Goal: Information Seeking & Learning: Learn about a topic

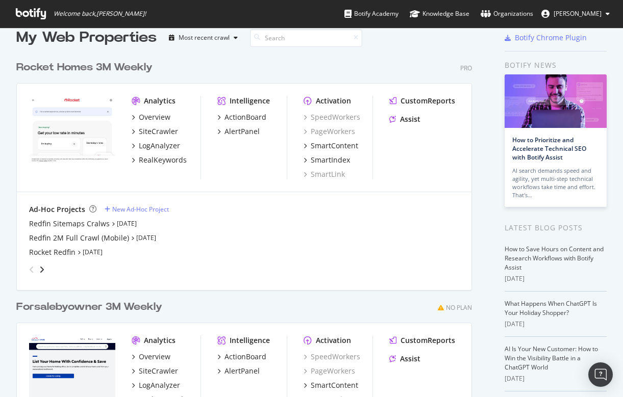
scroll to position [28, 0]
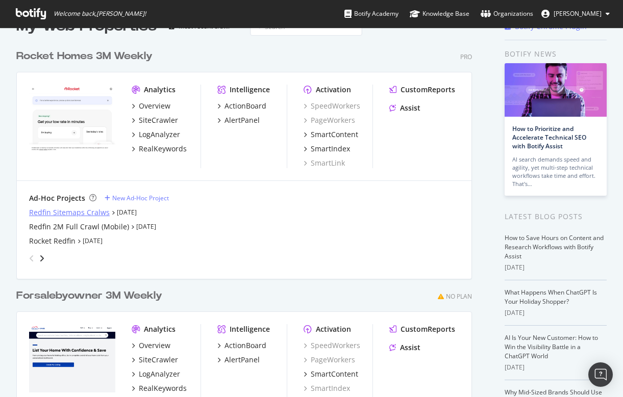
click at [64, 209] on div "Redfin Sitemaps Cralws" at bounding box center [69, 213] width 81 height 10
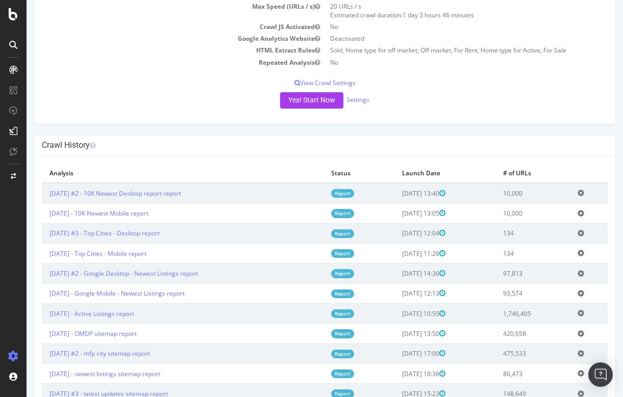
scroll to position [173, 0]
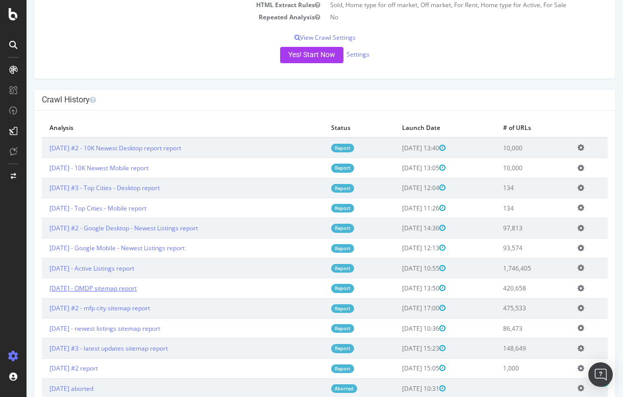
click at [127, 284] on link "[DATE] - OMDP sitemap report" at bounding box center [92, 288] width 87 height 9
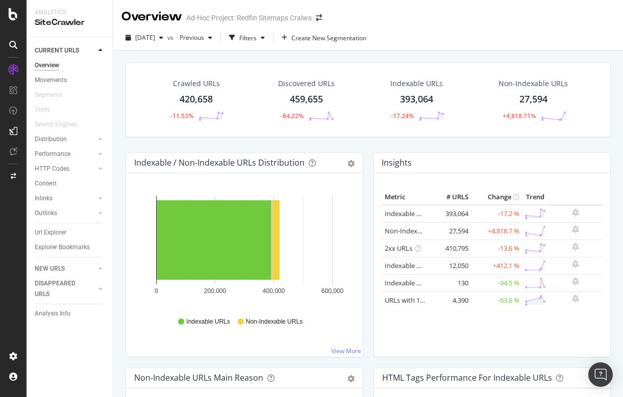
click at [538, 96] on div "27,594" at bounding box center [533, 99] width 28 height 13
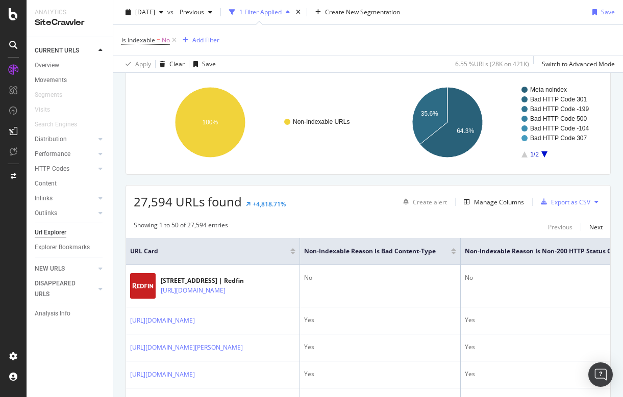
scroll to position [68, 0]
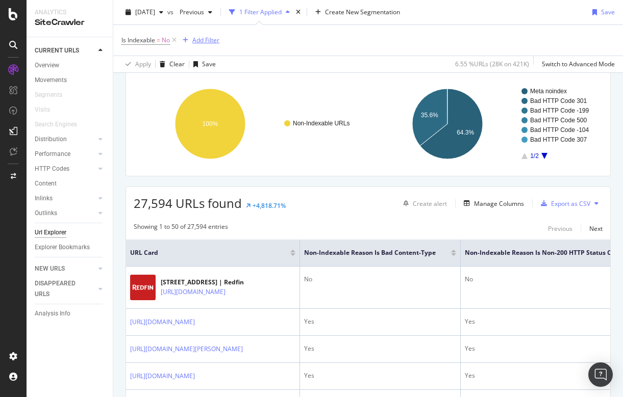
click at [206, 38] on div "Add Filter" at bounding box center [205, 40] width 27 height 9
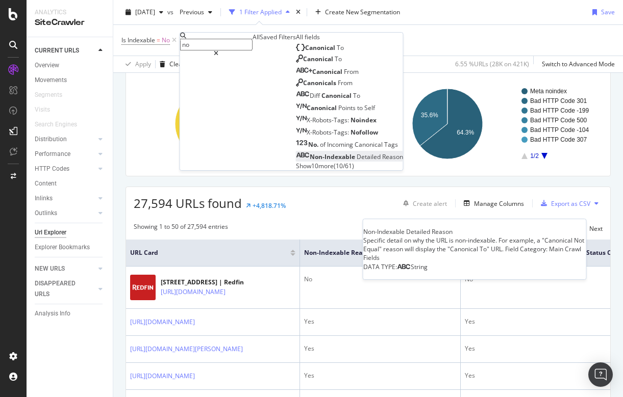
type input "no"
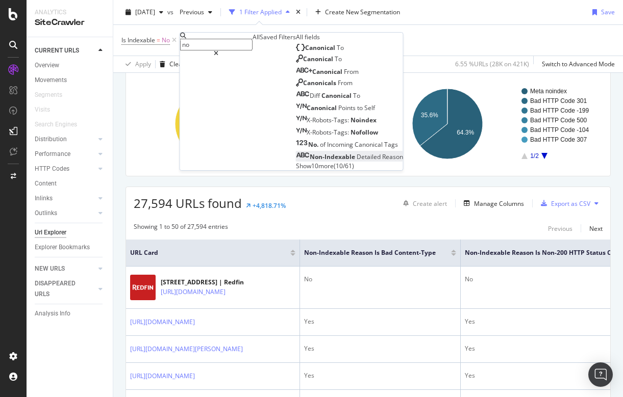
click at [357, 161] on span "Detailed" at bounding box center [370, 157] width 26 height 9
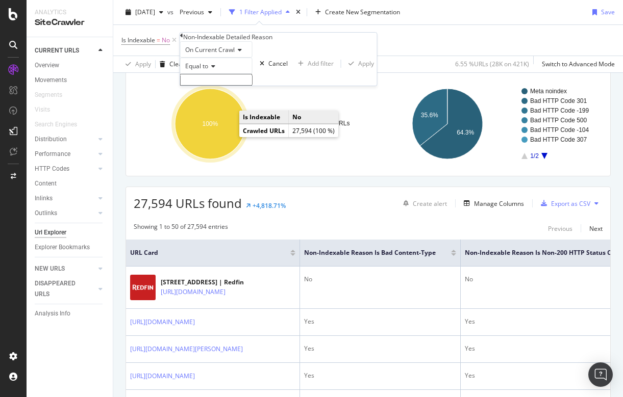
click at [210, 86] on input "text" at bounding box center [216, 80] width 72 height 12
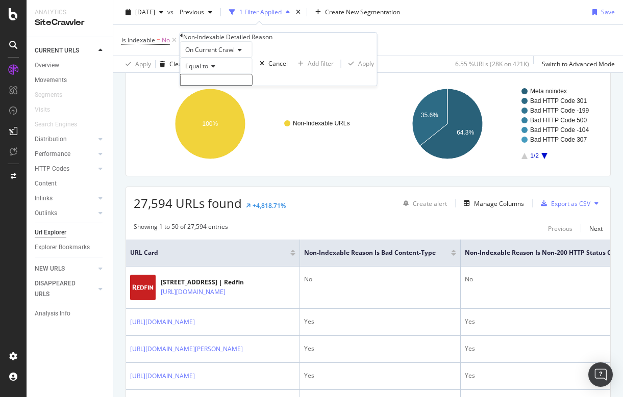
click at [210, 86] on input "text" at bounding box center [216, 80] width 72 height 12
click at [214, 69] on icon at bounding box center [211, 66] width 7 height 6
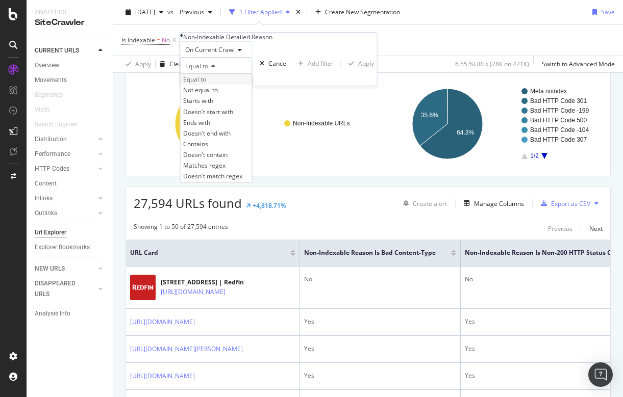
click at [206, 84] on span "Equal to" at bounding box center [194, 79] width 23 height 9
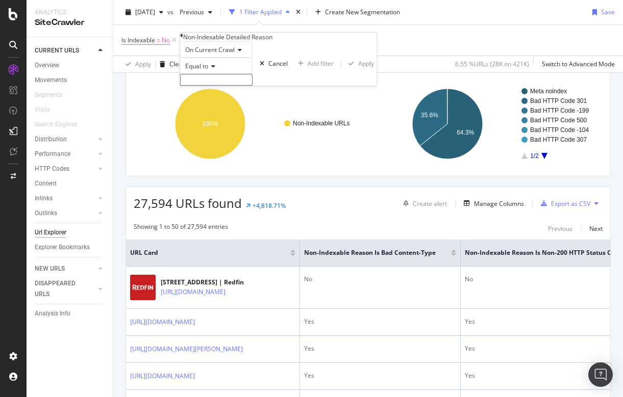
click at [209, 86] on input "text" at bounding box center [216, 80] width 72 height 12
click at [184, 38] on div "Non-Indexable Detailed Reason On Current Crawl Equal to Cancel Add filter Apply" at bounding box center [278, 59] width 197 height 53
click at [188, 41] on div "Non-Indexable Detailed Reason" at bounding box center [278, 37] width 197 height 9
click at [183, 39] on icon at bounding box center [181, 36] width 3 height 6
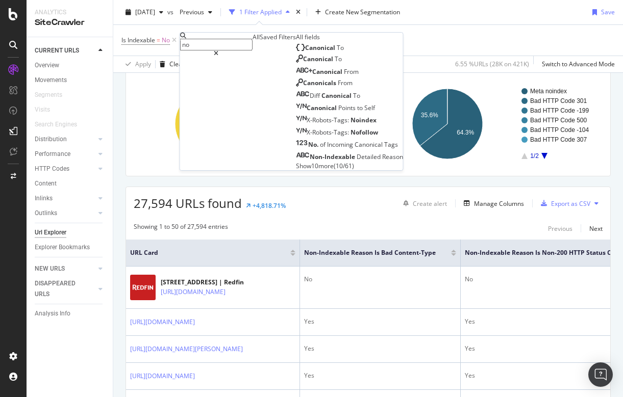
click at [296, 170] on div "Canonical To Canonical To Canonical From Canonicals From Diff Canonical To Cano…" at bounding box center [349, 106] width 107 height 127
click at [296, 170] on span "Show 10 more" at bounding box center [315, 166] width 38 height 9
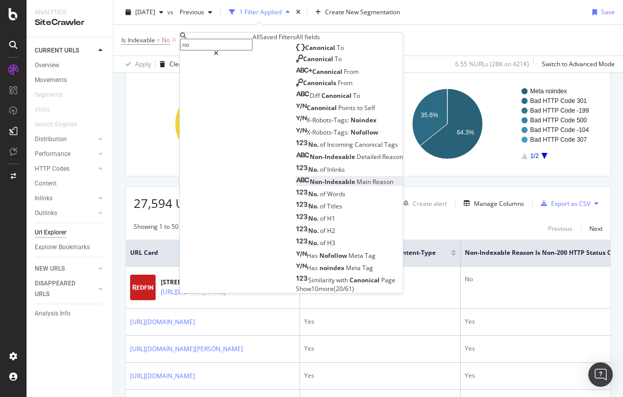
click at [372, 186] on span "Reason" at bounding box center [382, 182] width 21 height 9
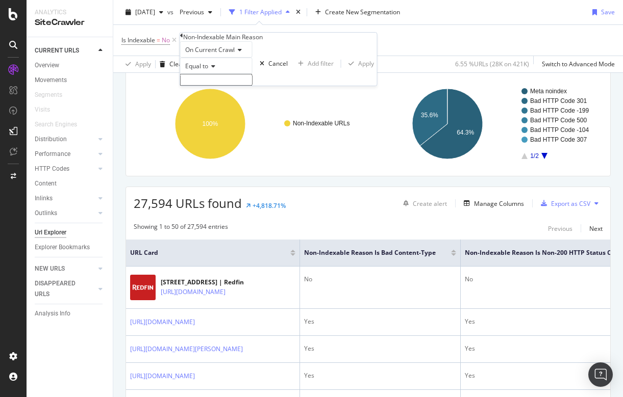
click at [214, 86] on input "text" at bounding box center [216, 80] width 72 height 12
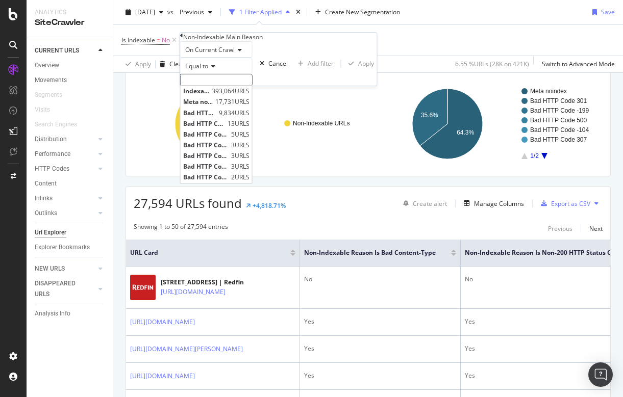
click at [341, 34] on div "Is Indexable = No Add Filter" at bounding box center [367, 40] width 493 height 31
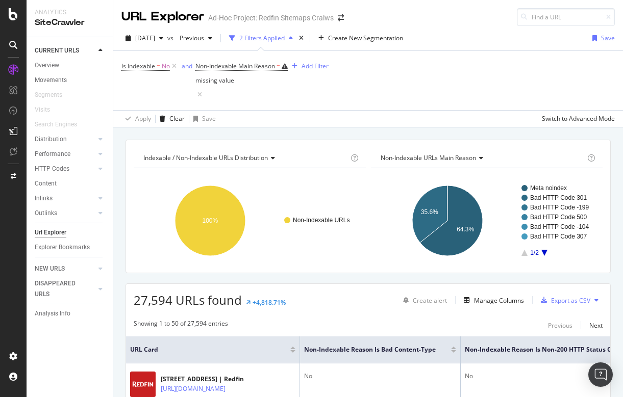
scroll to position [0, 0]
click at [204, 90] on icon at bounding box center [199, 95] width 9 height 10
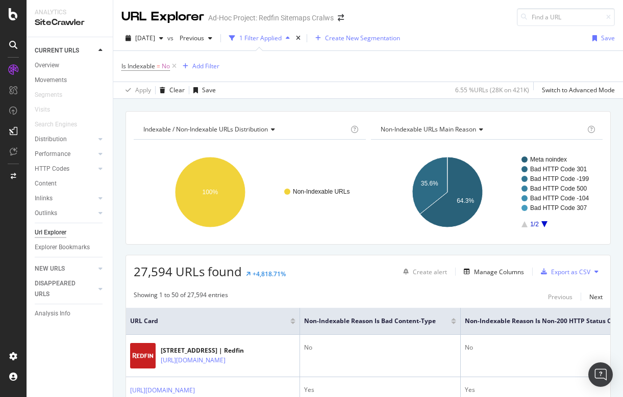
click at [368, 40] on span "Create New Segmentation" at bounding box center [362, 38] width 75 height 9
click at [395, 38] on span "Create New Segmentation" at bounding box center [362, 38] width 75 height 9
click at [46, 63] on div "Overview" at bounding box center [47, 65] width 24 height 11
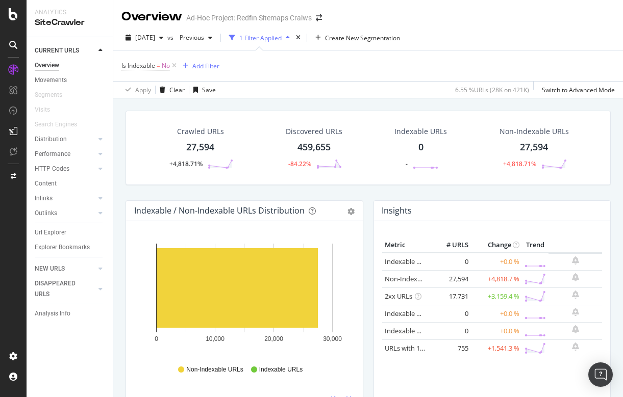
click at [532, 148] on div "27,594" at bounding box center [534, 147] width 28 height 13
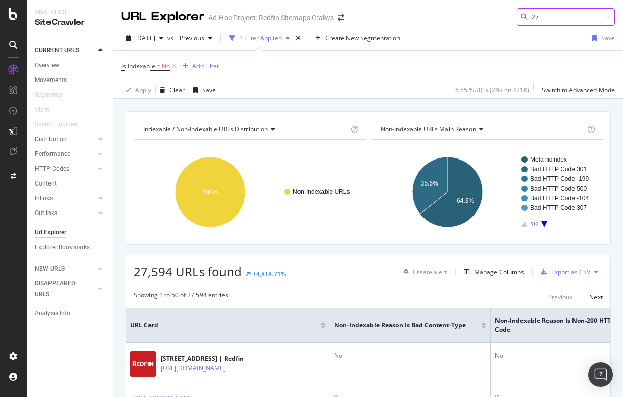
type input "27"
click at [543, 224] on icon "A chart." at bounding box center [544, 224] width 6 height 6
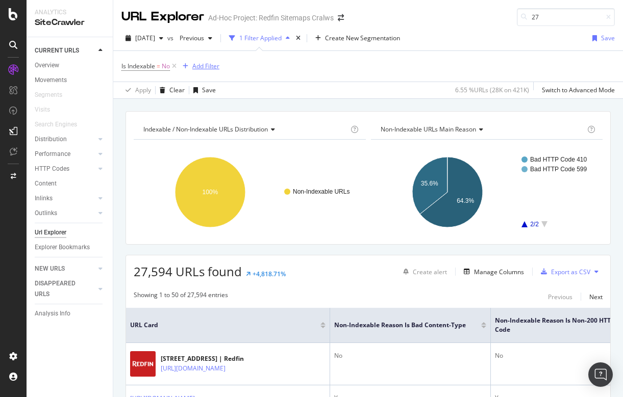
click at [205, 65] on div "Add Filter" at bounding box center [205, 66] width 27 height 9
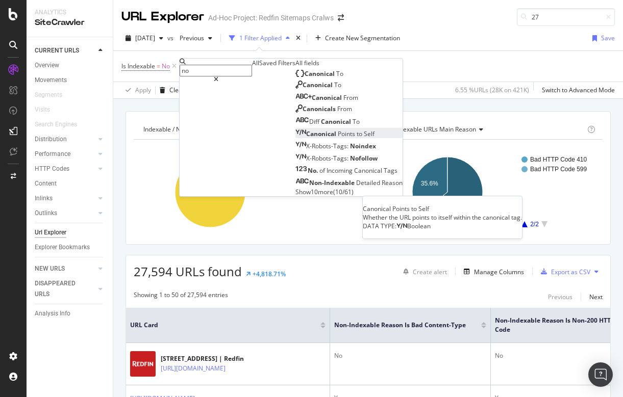
click at [338, 138] on span "Points" at bounding box center [347, 134] width 19 height 9
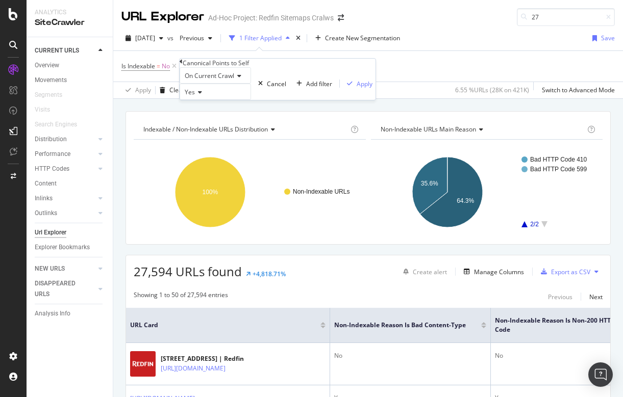
click at [202, 95] on icon at bounding box center [198, 92] width 7 height 6
click at [208, 121] on div "No" at bounding box center [215, 116] width 70 height 11
click at [357, 88] on div "Apply" at bounding box center [365, 84] width 16 height 9
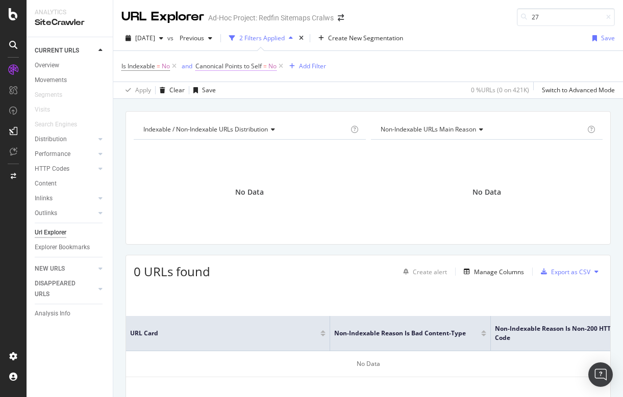
click at [252, 66] on span "Canonical Points to Self" at bounding box center [228, 66] width 66 height 9
click at [221, 98] on div "No" at bounding box center [232, 90] width 71 height 16
click at [210, 108] on span "Yes" at bounding box center [205, 103] width 10 height 9
click at [374, 86] on div "Apply" at bounding box center [382, 82] width 16 height 9
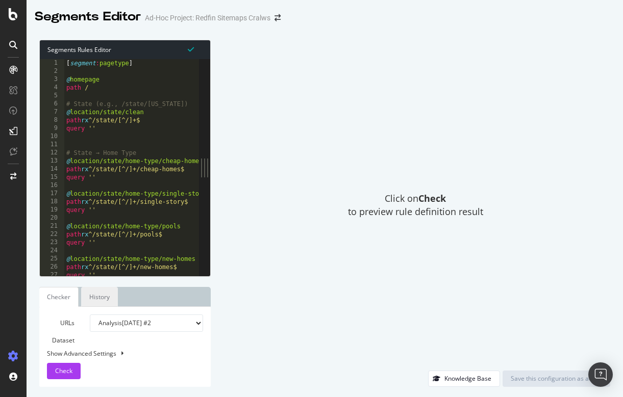
click at [105, 291] on link "History" at bounding box center [99, 297] width 37 height 20
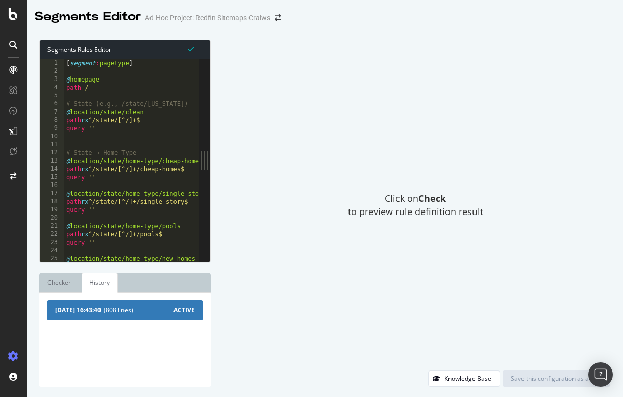
click at [184, 311] on span "ACTIVE" at bounding box center [183, 310] width 21 height 9
click at [98, 312] on span "2025-09-15 16:43:40" at bounding box center [78, 310] width 46 height 9
click at [61, 287] on link "Checker" at bounding box center [59, 283] width 40 height 20
